Goal: Answer question/provide support

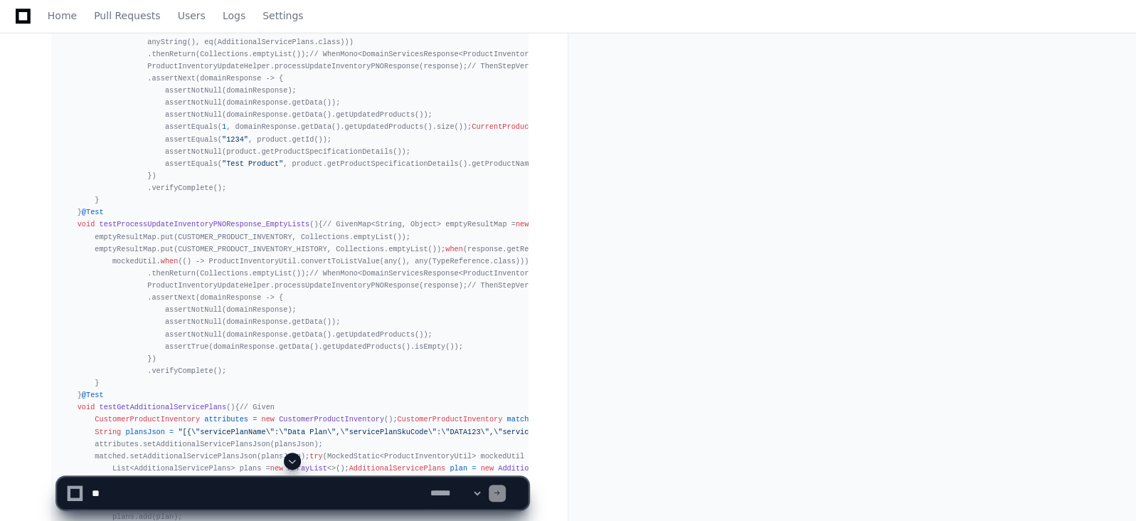
scroll to position [12693, 0]
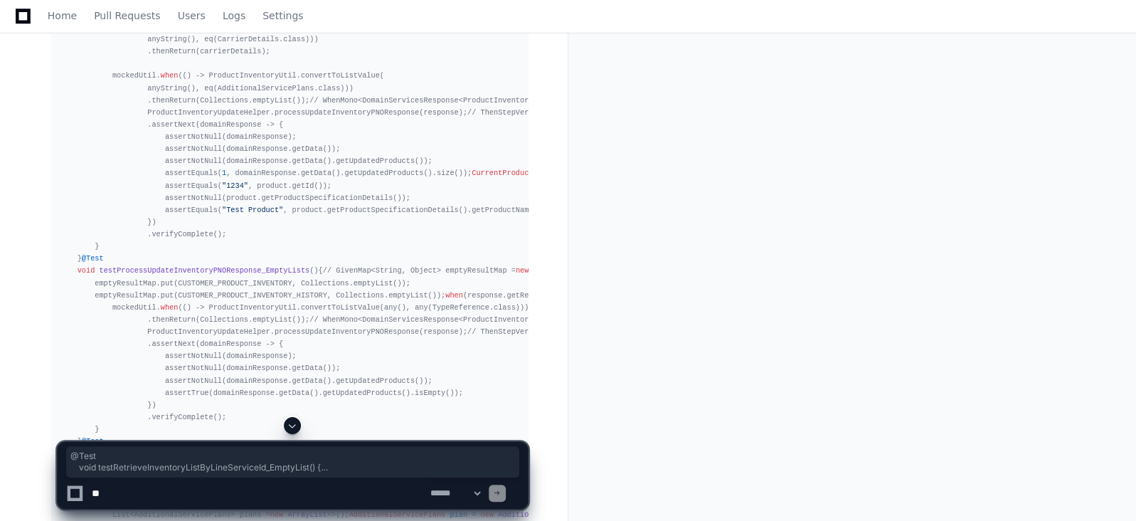
drag, startPoint x: 89, startPoint y: 363, endPoint x: 66, endPoint y: 162, distance: 202.6
click at [66, 162] on div "package com.vzw.vxp.domainservices.productinventory.helper; import com.fasterxm…" at bounding box center [289, 398] width 459 height 4385
copy div "@Test void testRetrieveInventoryListByLineServiceId_EmptyList () { // Given Map…"
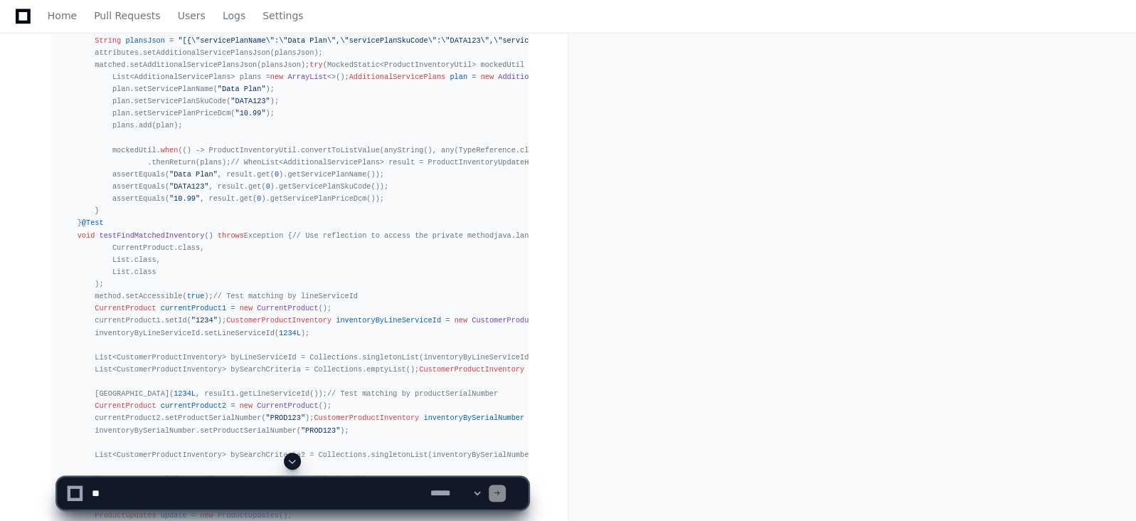
scroll to position [13106, 0]
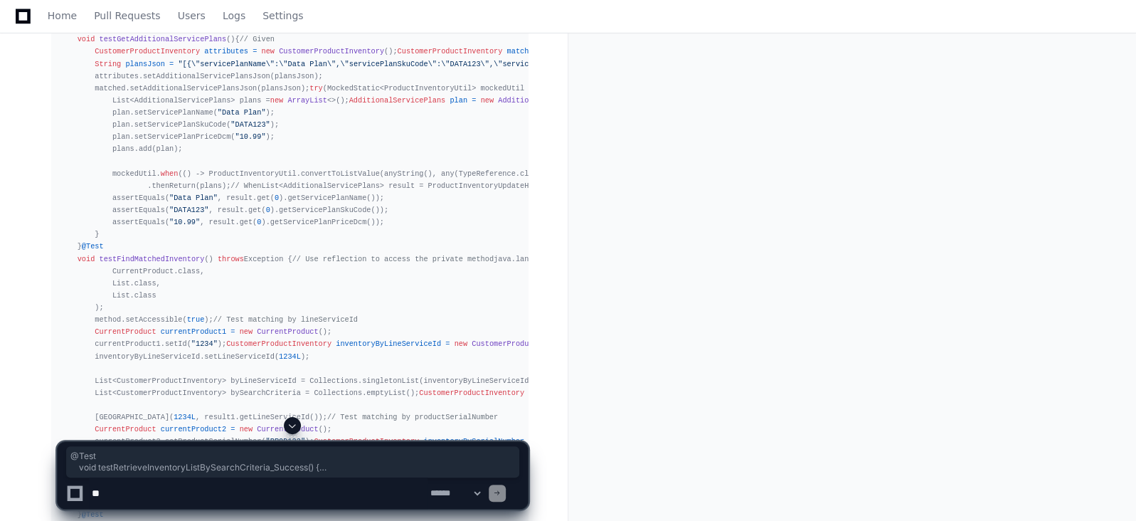
drag, startPoint x: 81, startPoint y: 404, endPoint x: 46, endPoint y: 211, distance: 195.9
click at [46, 211] on div "Here's a comprehensive test class for the ProductInventoryUpdateHelper class: p…" at bounding box center [275, 320] width 505 height 5142
copy div "@Test void testRetrieveInventoryListBySearchCriteria_Success () { // Given Mono…"
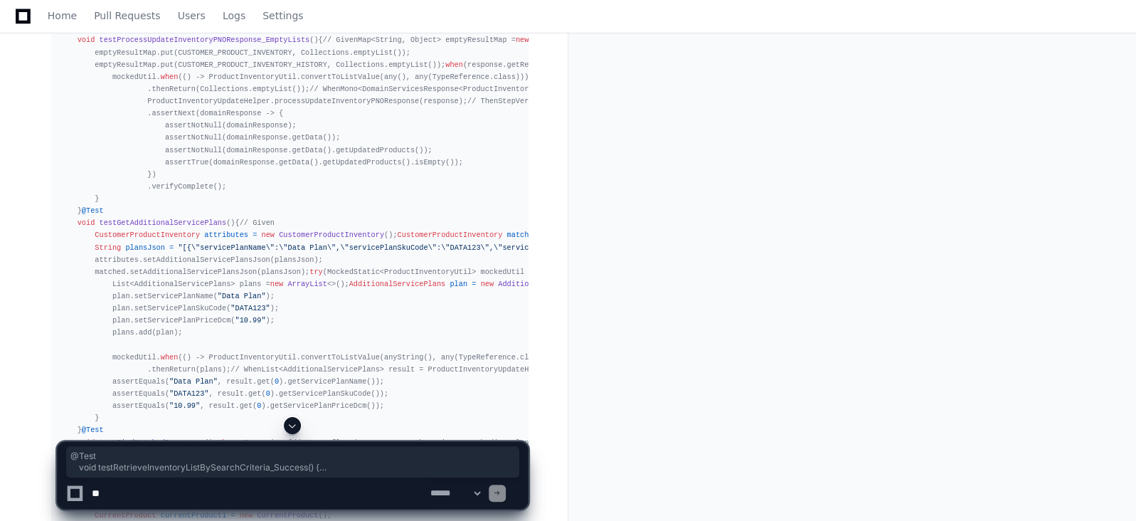
scroll to position [12923, 0]
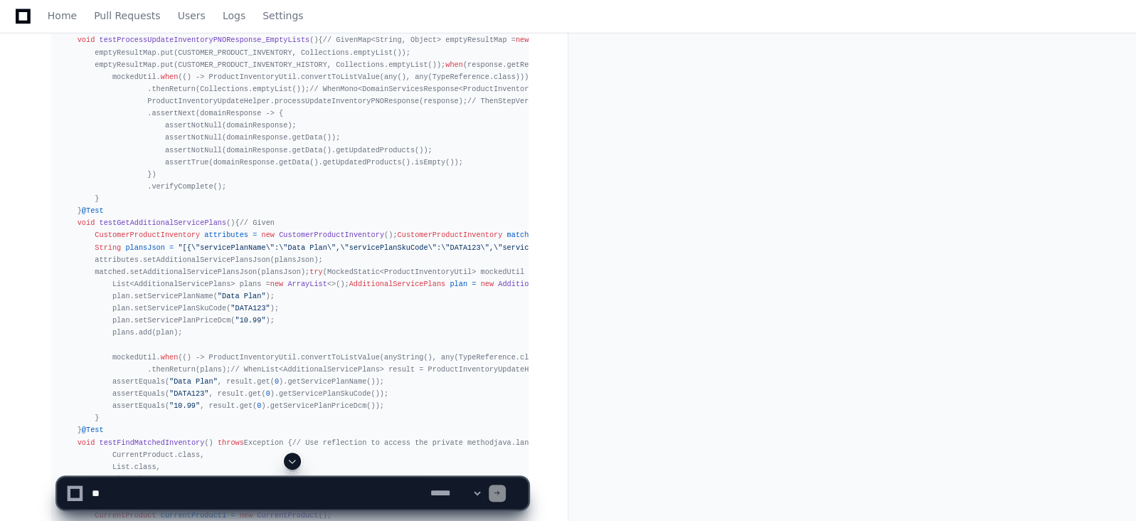
click at [193, 370] on div "package com.vzw.vxp.domainservices.productinventory.helper; import com.fasterxm…" at bounding box center [289, 168] width 459 height 4385
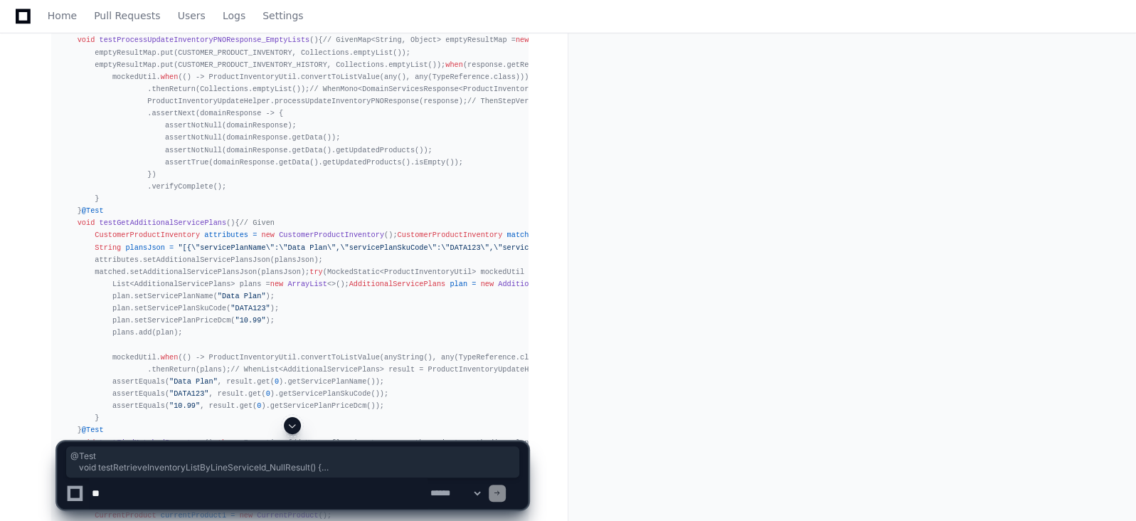
drag, startPoint x: 85, startPoint y: 368, endPoint x: 68, endPoint y: 161, distance: 207.0
click at [68, 161] on div "package com.vzw.vxp.domainservices.productinventory.helper; import com.fasterxm…" at bounding box center [289, 168] width 459 height 4385
copy div "@Test void testRetrieveInventoryListByLineServiceId_NullResult () { // Given Ma…"
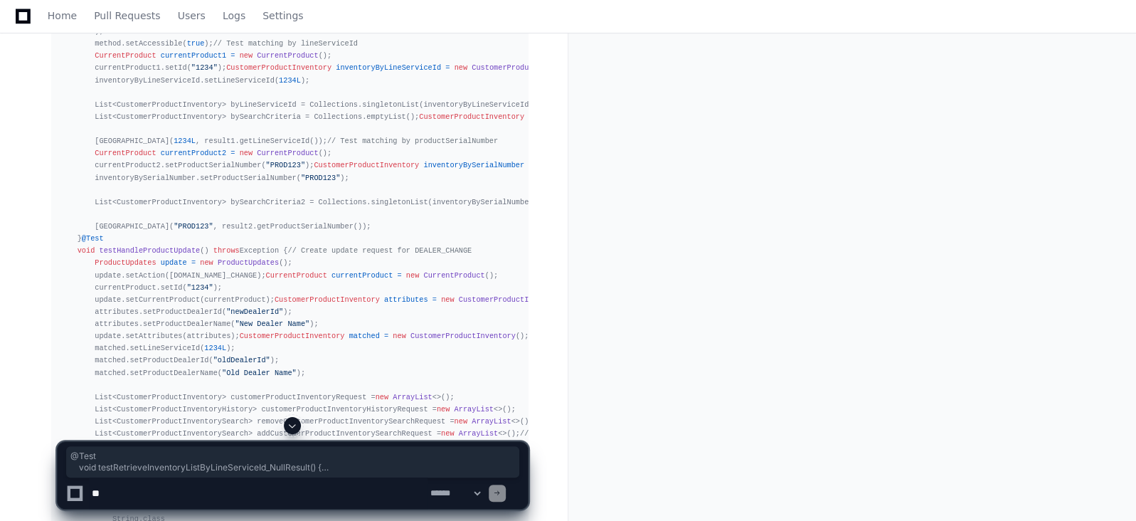
scroll to position [13406, 0]
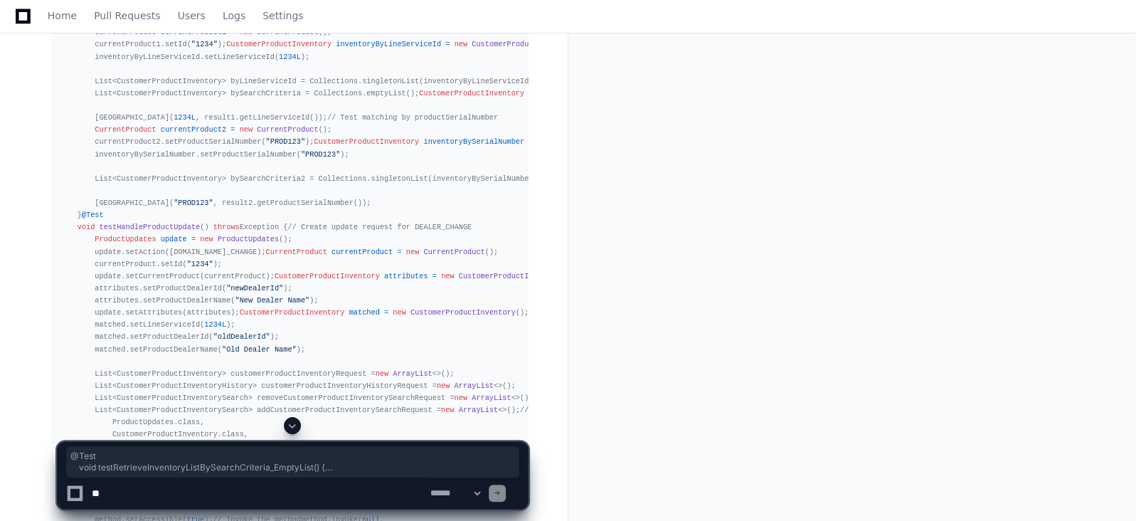
drag, startPoint x: 84, startPoint y: 336, endPoint x: 62, endPoint y: 131, distance: 206.0
copy div "@Test void testRetrieveInventoryListBySearchCriteria_EmptyList () { // Given Ma…"
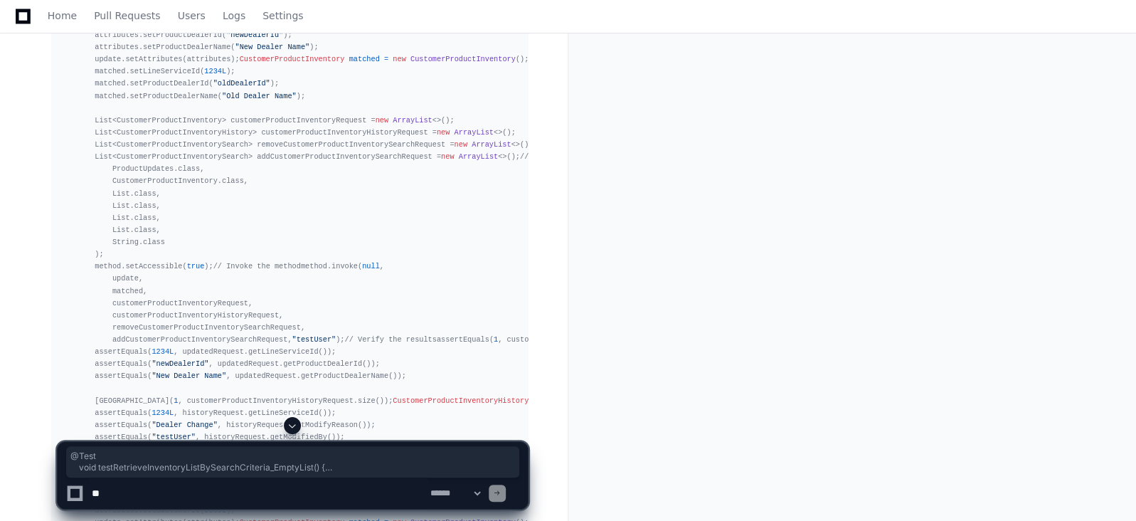
scroll to position [13636, 0]
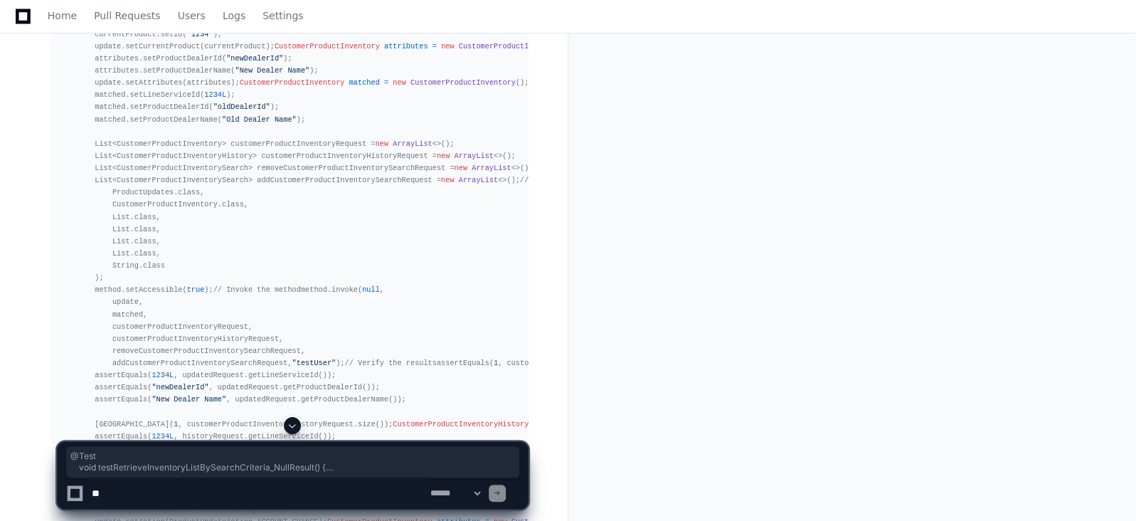
drag, startPoint x: 92, startPoint y: 334, endPoint x: 57, endPoint y: 133, distance: 204.3
copy div "@Test void testRetrieveInventoryListBySearchCriteria_NullResult () { // Given M…"
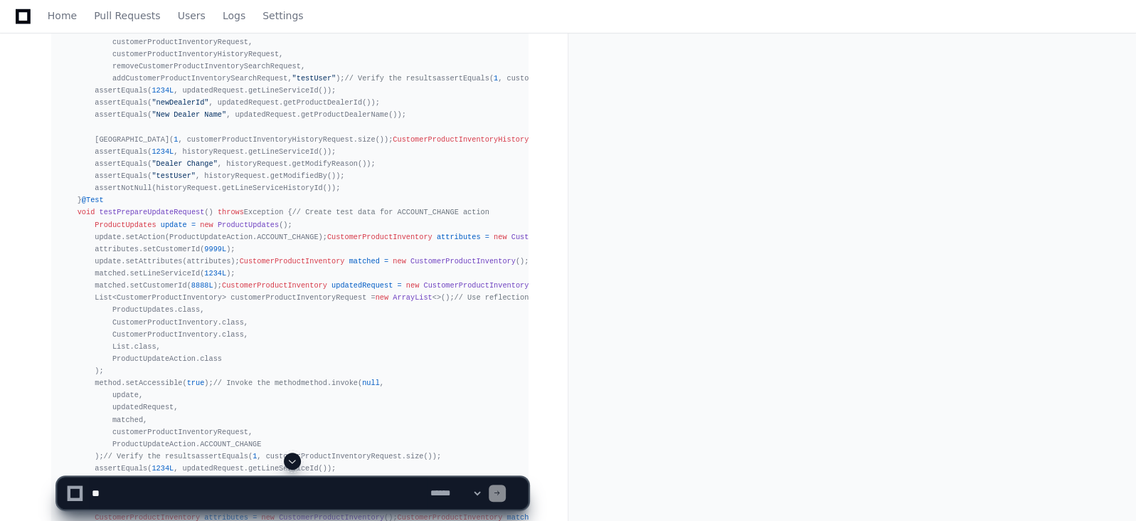
scroll to position [13956, 0]
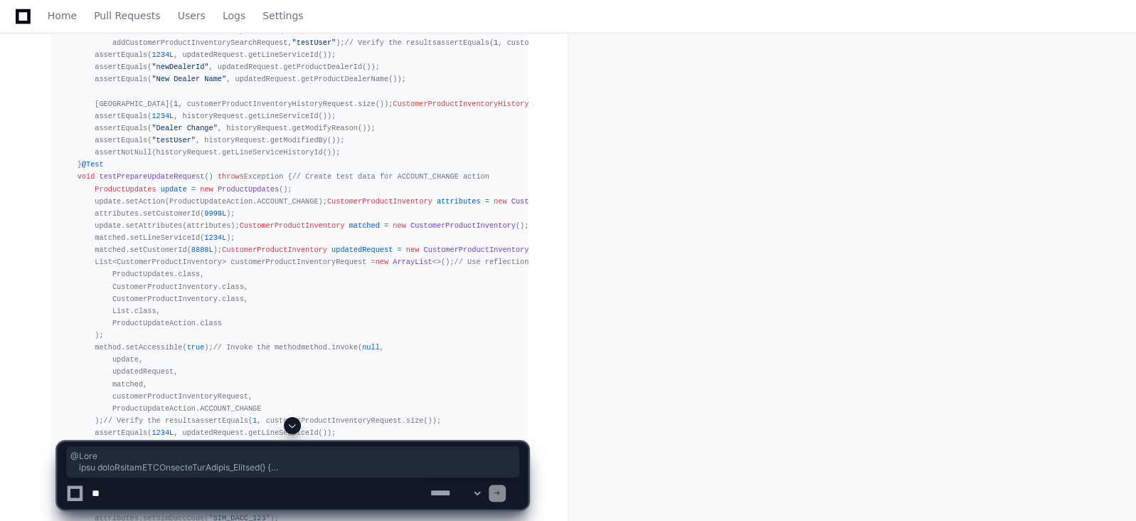
drag, startPoint x: 89, startPoint y: 410, endPoint x: 66, endPoint y: 48, distance: 363.4
copy div "@Test void testCreatePNORequestForUpdate_Success () { // Given try (MockedStati…"
click at [201, 493] on textarea at bounding box center [258, 492] width 339 height 31
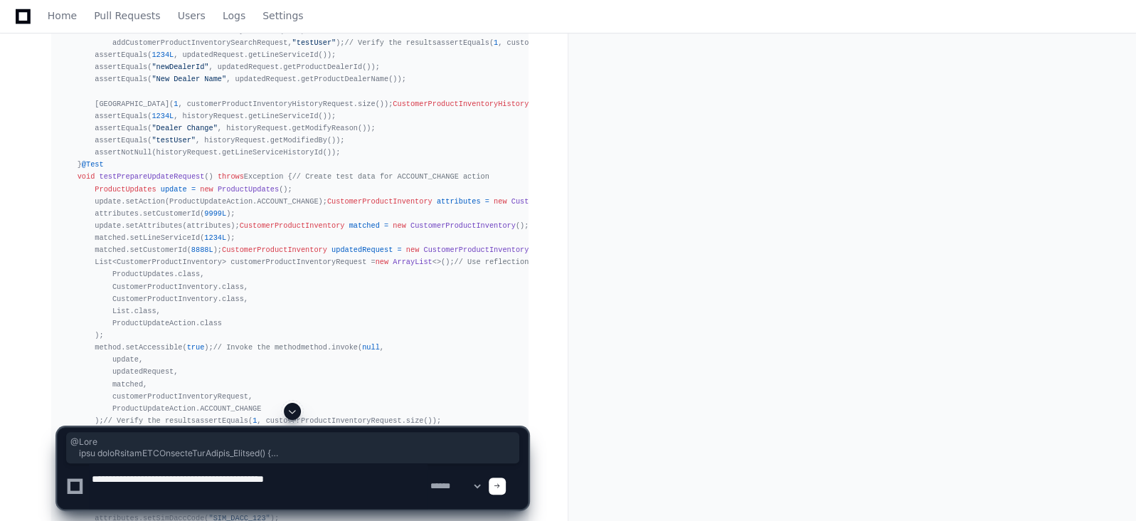
paste textarea "**********"
type textarea "**********"
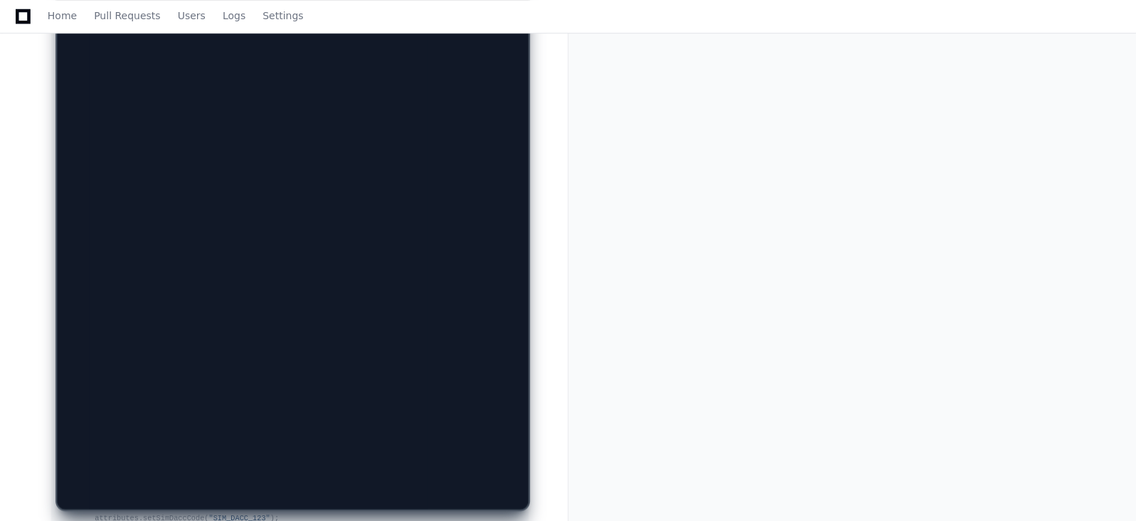
scroll to position [0, 0]
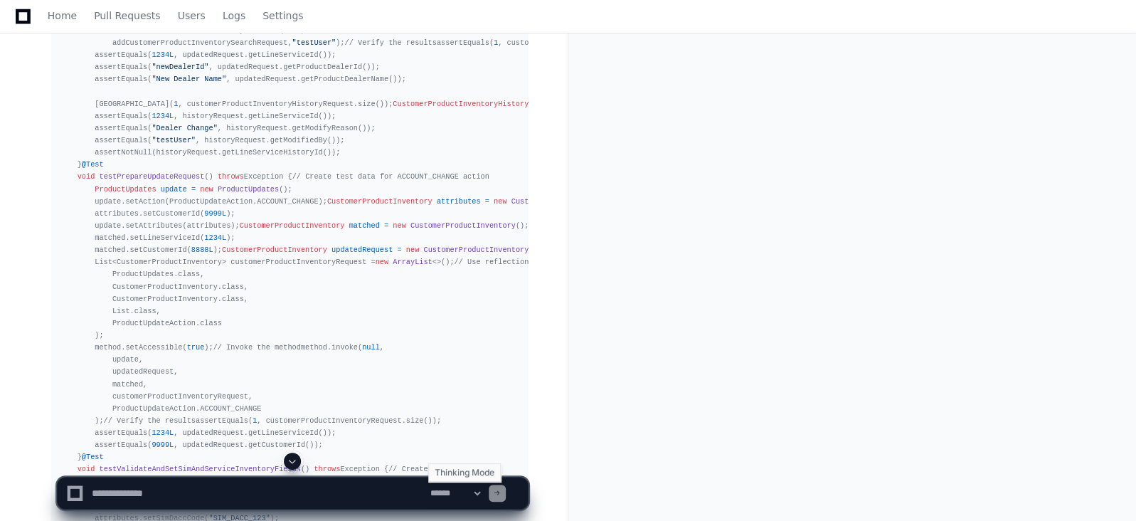
click at [483, 490] on select "**********" at bounding box center [454, 493] width 55 height 10
select select "****"
click at [427, 488] on select "**********" at bounding box center [454, 493] width 55 height 10
drag, startPoint x: 291, startPoint y: 460, endPoint x: 304, endPoint y: 346, distance: 114.5
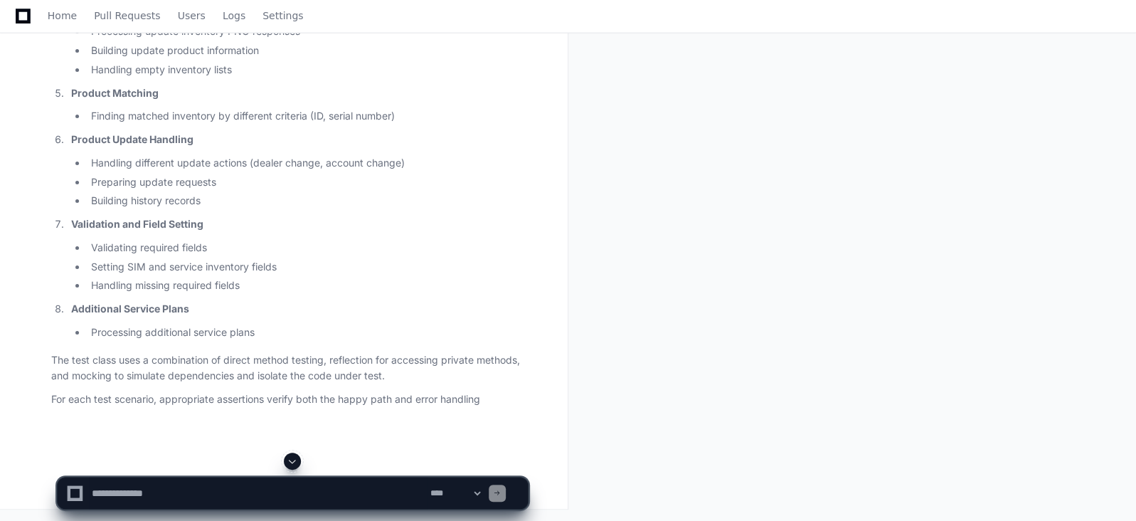
scroll to position [19660, 0]
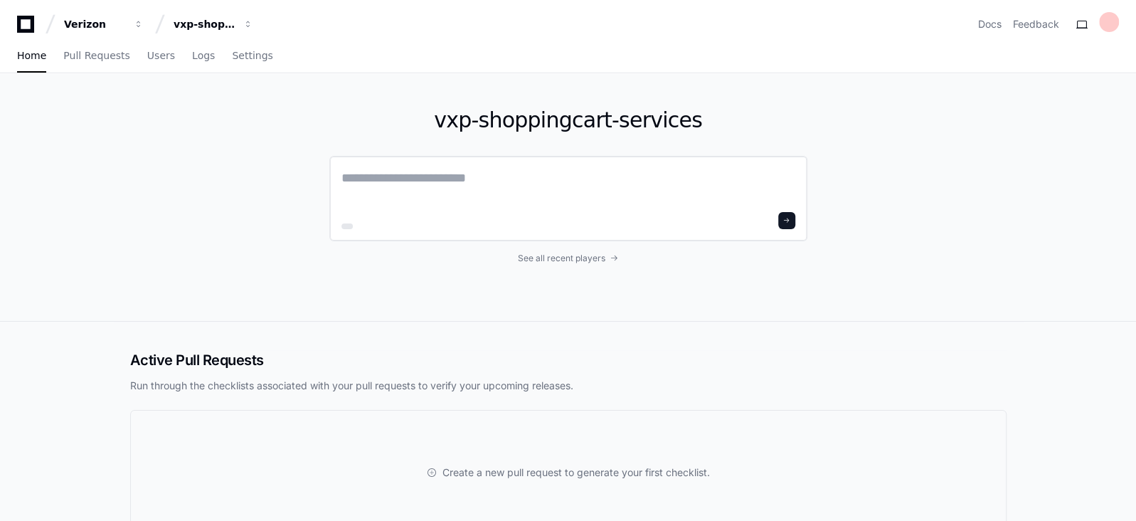
click at [469, 168] on textarea at bounding box center [568, 188] width 454 height 40
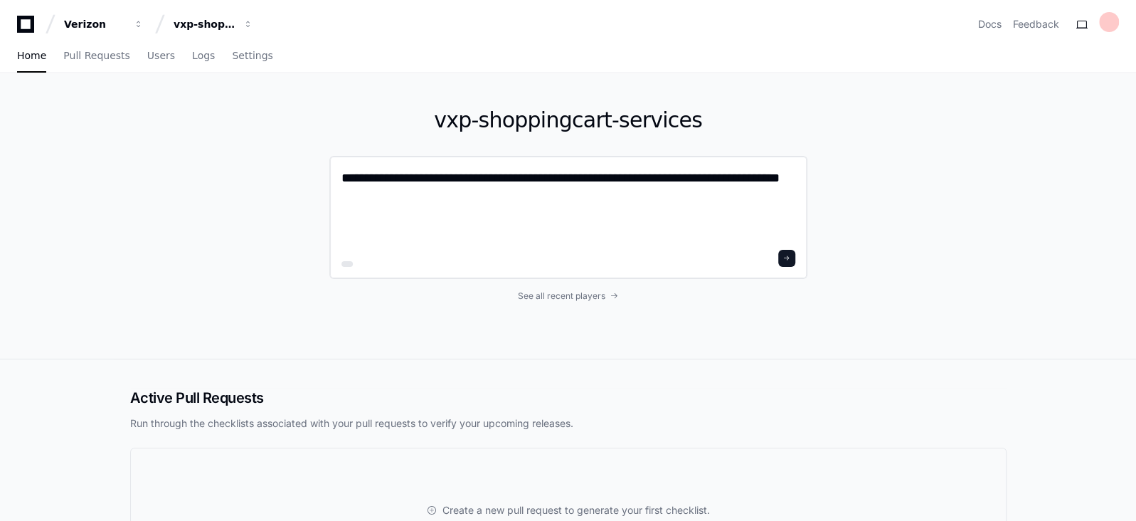
paste textarea "**********"
type textarea "**********"
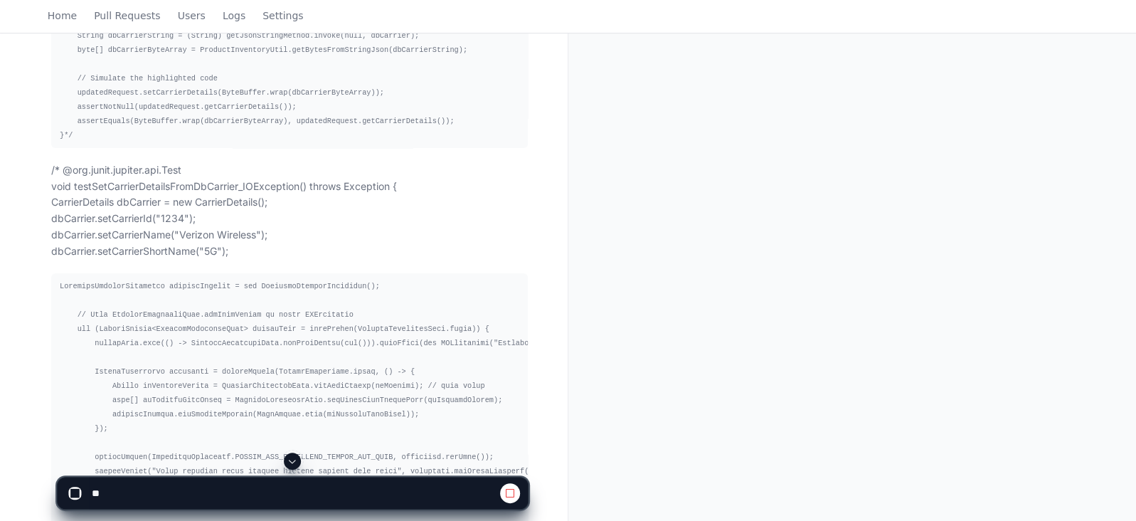
scroll to position [20731, 0]
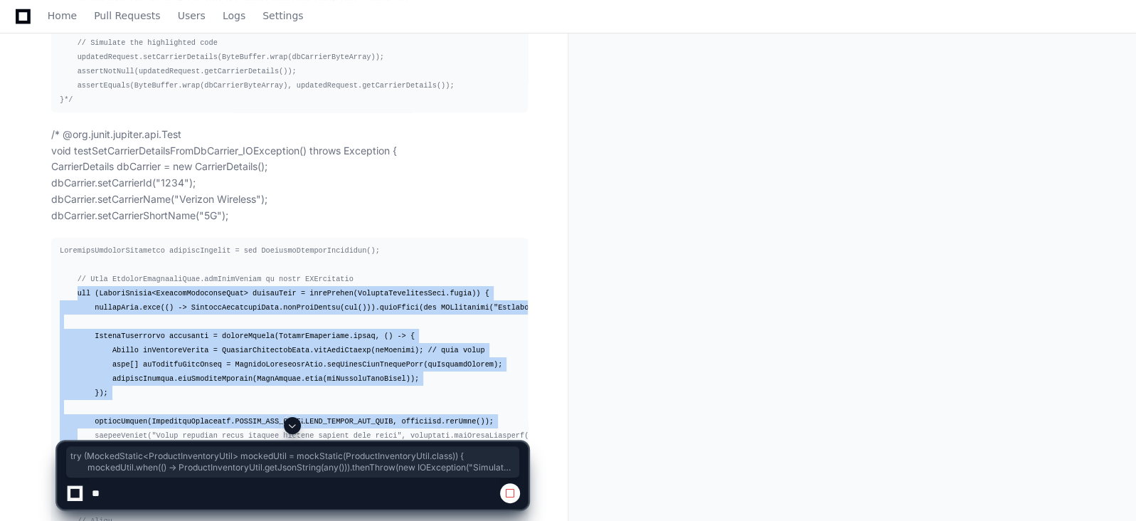
drag, startPoint x: 83, startPoint y: 457, endPoint x: 34, endPoint y: 296, distance: 167.9
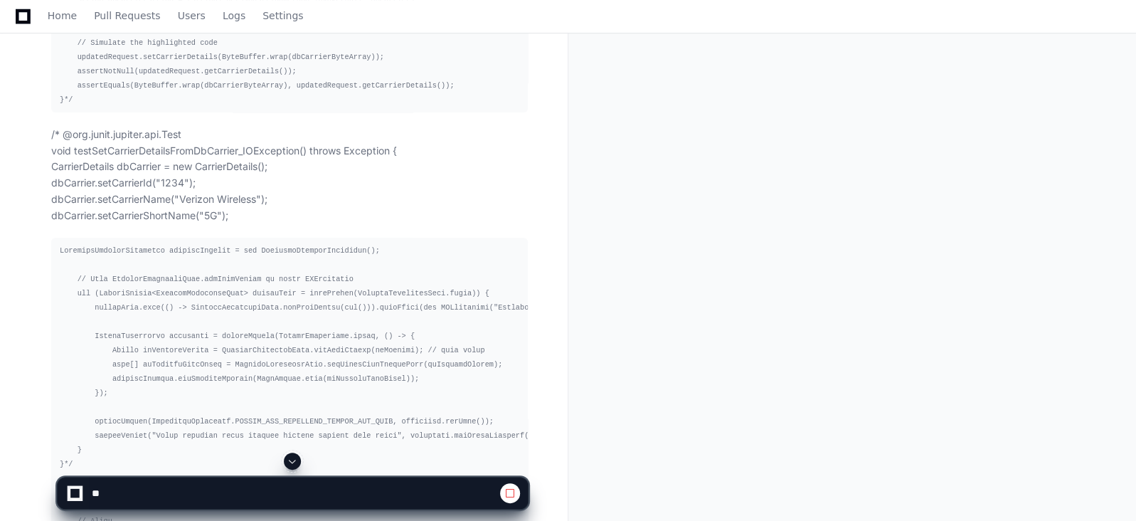
click at [83, 93] on pre "CustomerProductInventory updatedRequest = new CustomerProductInventory(); // Us…" at bounding box center [289, 7] width 477 height 211
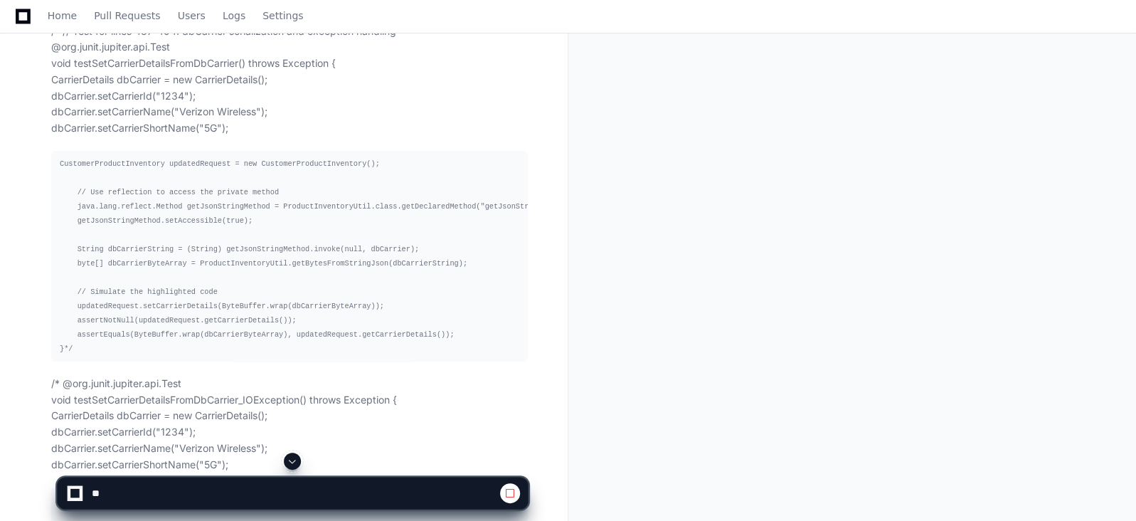
scroll to position [20447, 0]
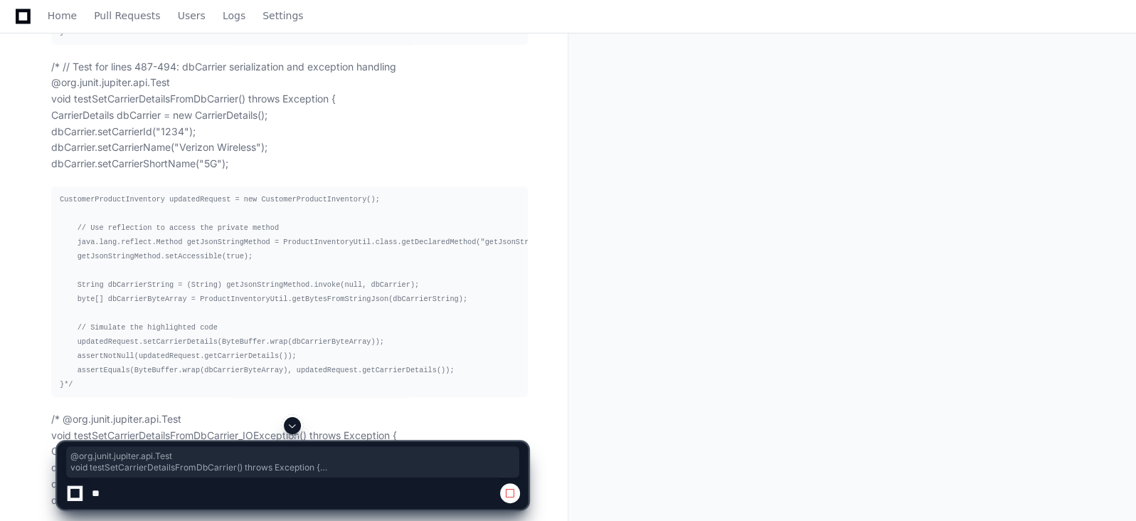
drag, startPoint x: 48, startPoint y: 83, endPoint x: 82, endPoint y: 381, distance: 299.2
copy article "@org.junit.jupiter.api.Test void testSetCarrierDetailsFromDbCarrier() throws Ex…"
